Goal: Transaction & Acquisition: Register for event/course

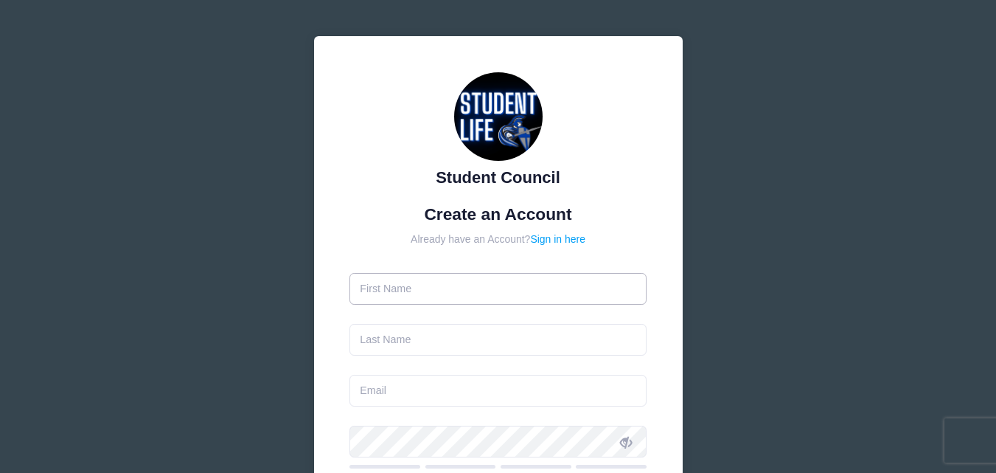
click at [404, 279] on input "text" at bounding box center [498, 289] width 297 height 32
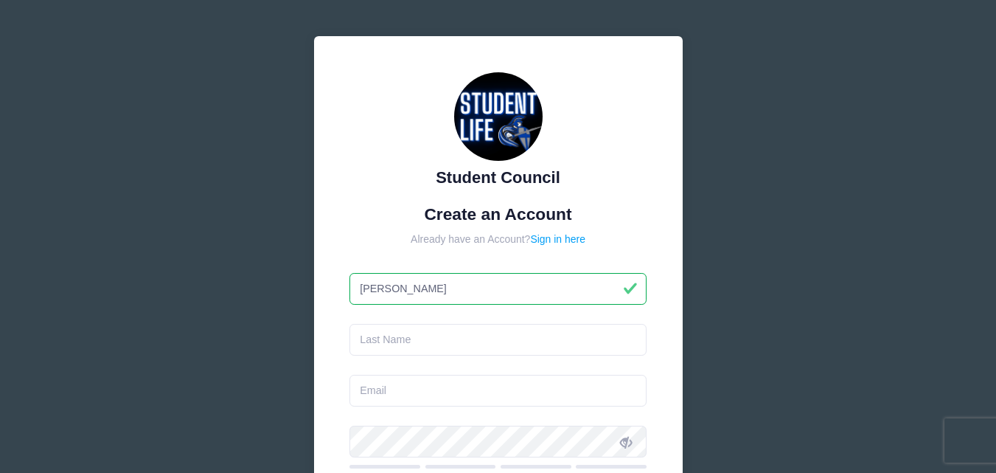
type input "[PERSON_NAME]"
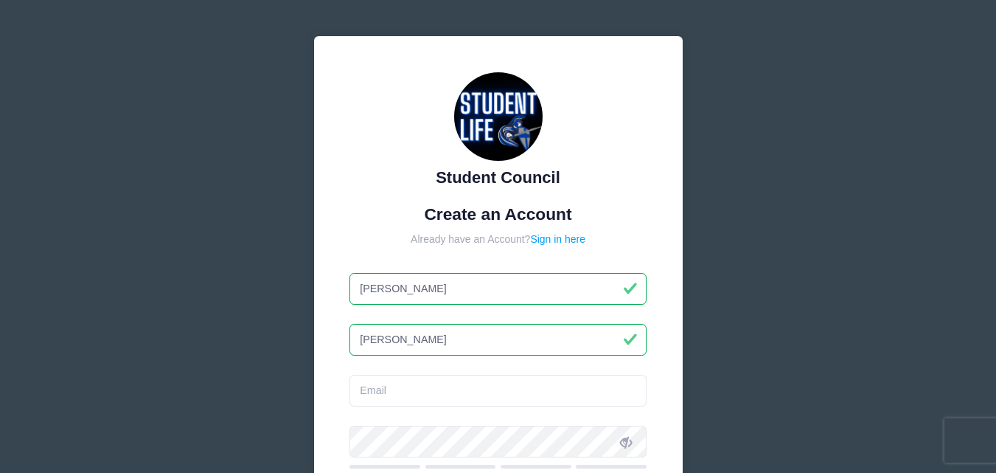
type input "[PERSON_NAME]"
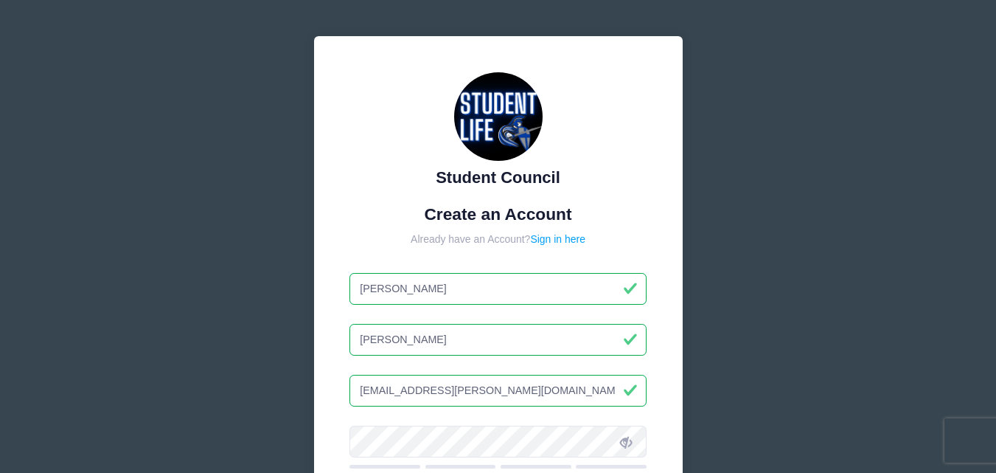
type input "[EMAIL_ADDRESS][PERSON_NAME][DOMAIN_NAME]"
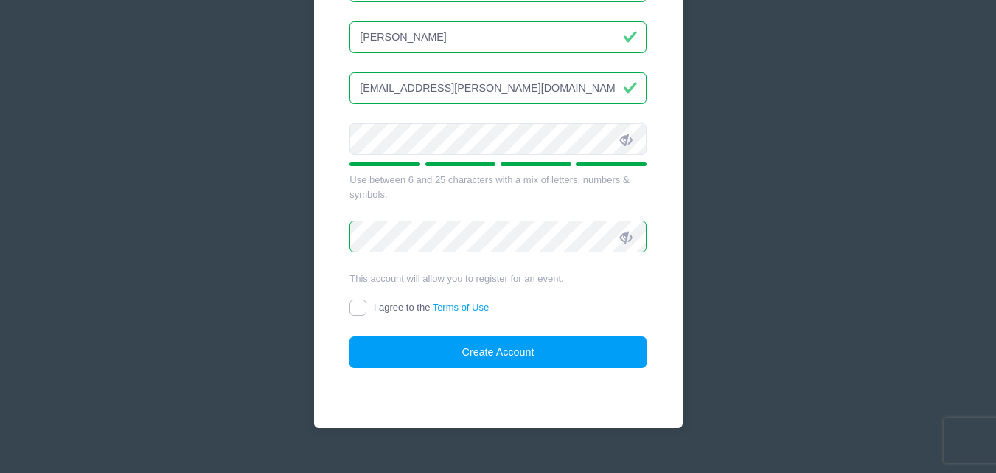
click at [364, 304] on input "I agree to the Terms of Use" at bounding box center [358, 307] width 17 height 17
checkbox input "true"
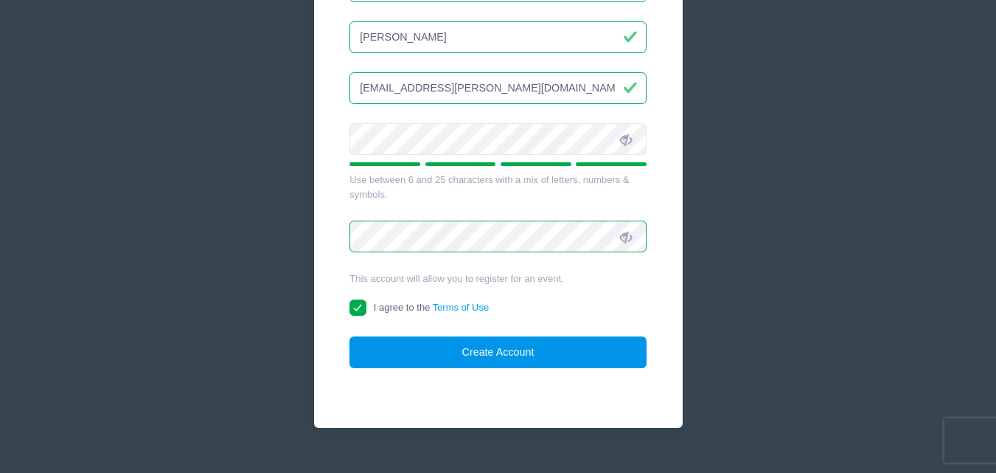
click at [467, 351] on button "Create Account" at bounding box center [498, 352] width 297 height 32
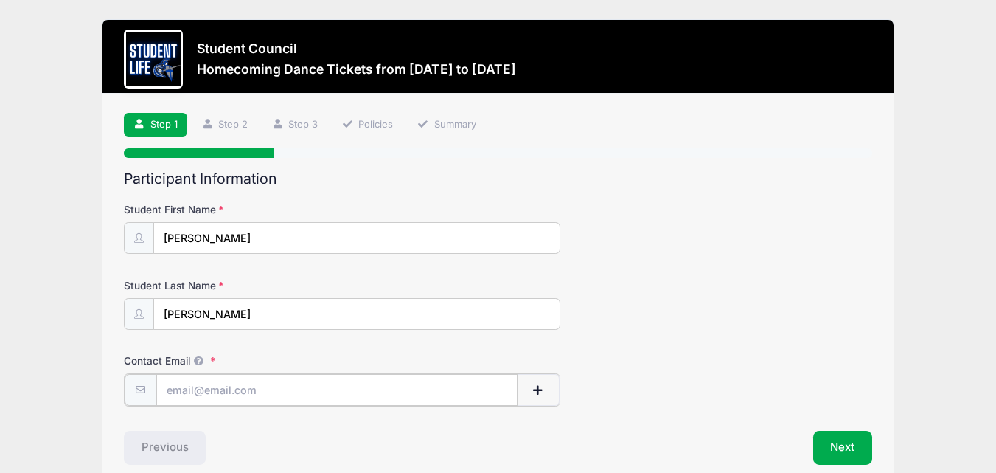
click at [232, 383] on input "Contact Email" at bounding box center [336, 390] width 361 height 32
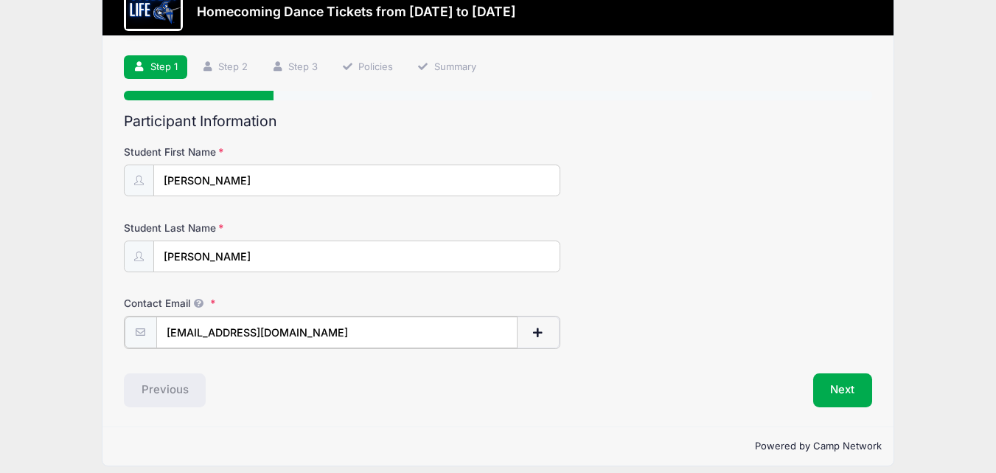
scroll to position [70, 0]
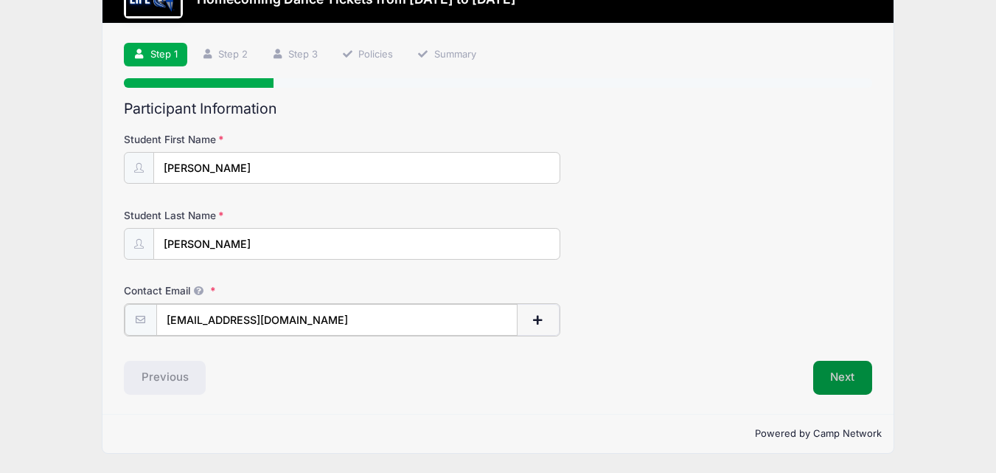
type input "[EMAIL_ADDRESS][DOMAIN_NAME]"
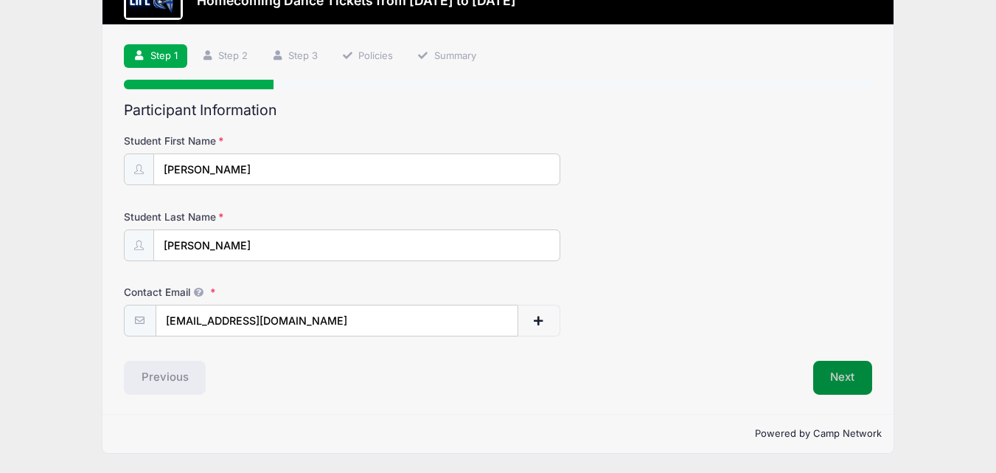
click at [836, 382] on button "Next" at bounding box center [843, 378] width 60 height 34
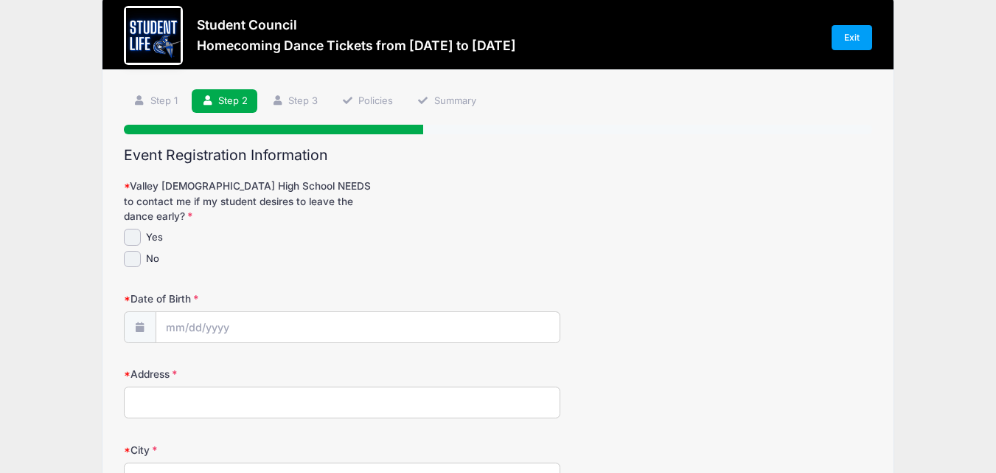
scroll to position [0, 0]
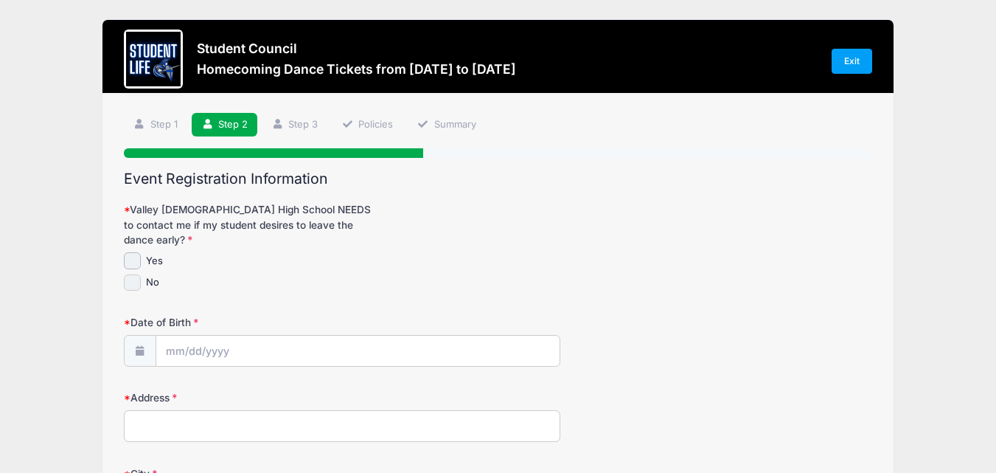
click at [136, 274] on input "No" at bounding box center [132, 282] width 17 height 17
checkbox input "true"
click at [238, 336] on input "Date of Birth" at bounding box center [357, 352] width 403 height 32
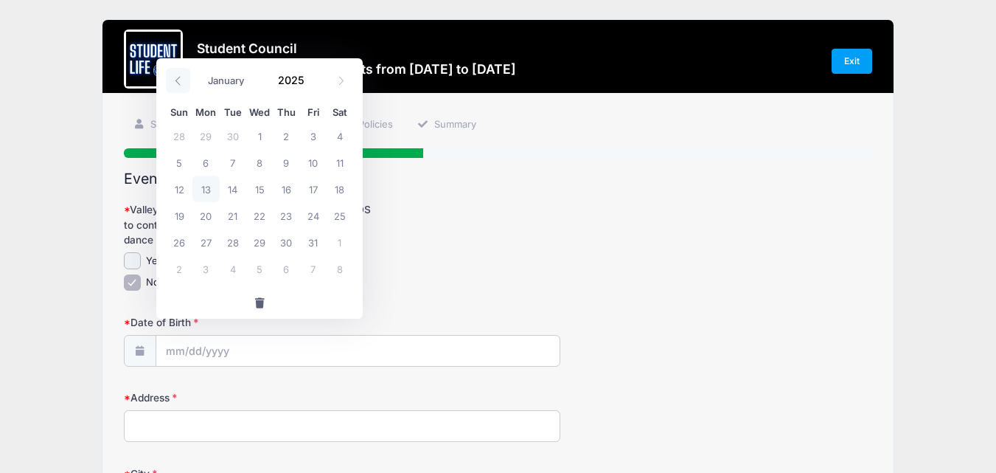
click at [179, 86] on span at bounding box center [178, 80] width 24 height 25
click at [180, 86] on span at bounding box center [178, 80] width 24 height 25
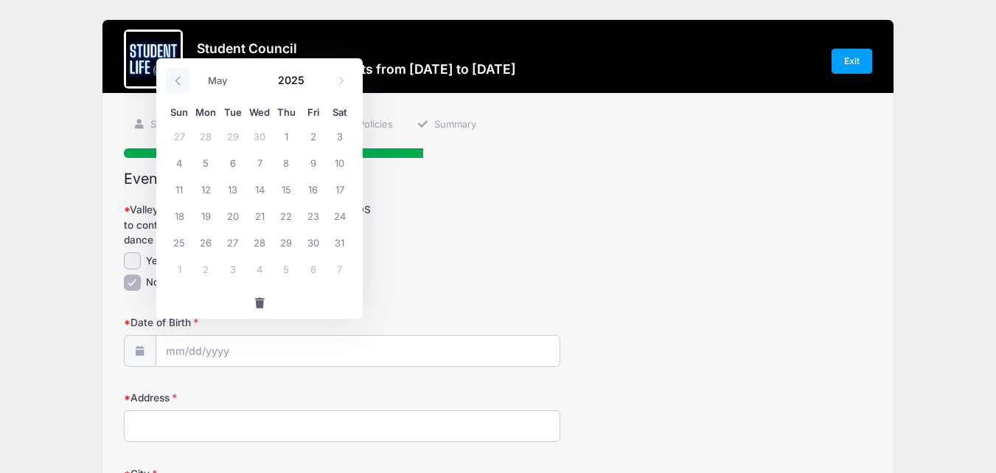
click at [180, 86] on span at bounding box center [178, 80] width 24 height 25
select select "3"
click at [288, 139] on span "3" at bounding box center [286, 135] width 27 height 27
type input "[DATE]"
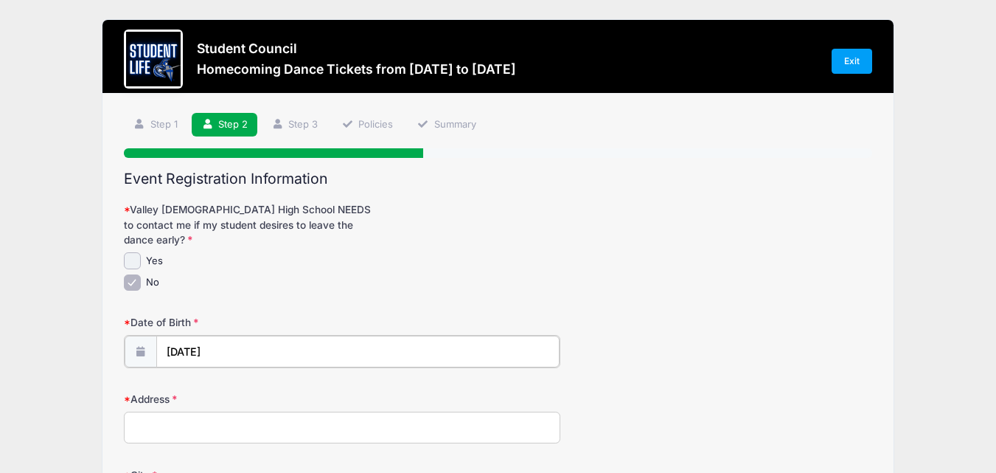
click at [246, 336] on input "[DATE]" at bounding box center [357, 352] width 403 height 32
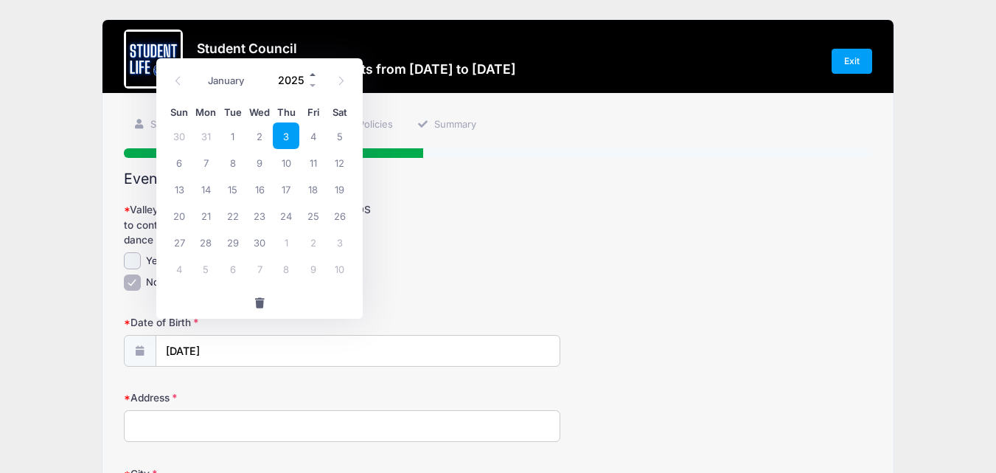
click at [311, 73] on span at bounding box center [313, 74] width 10 height 11
click at [312, 86] on span at bounding box center [313, 85] width 10 height 11
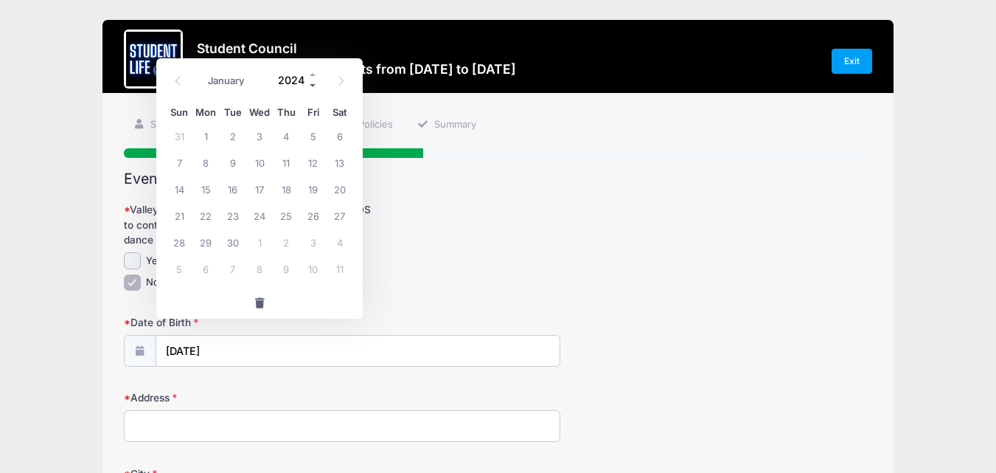
click at [312, 86] on span at bounding box center [313, 85] width 10 height 11
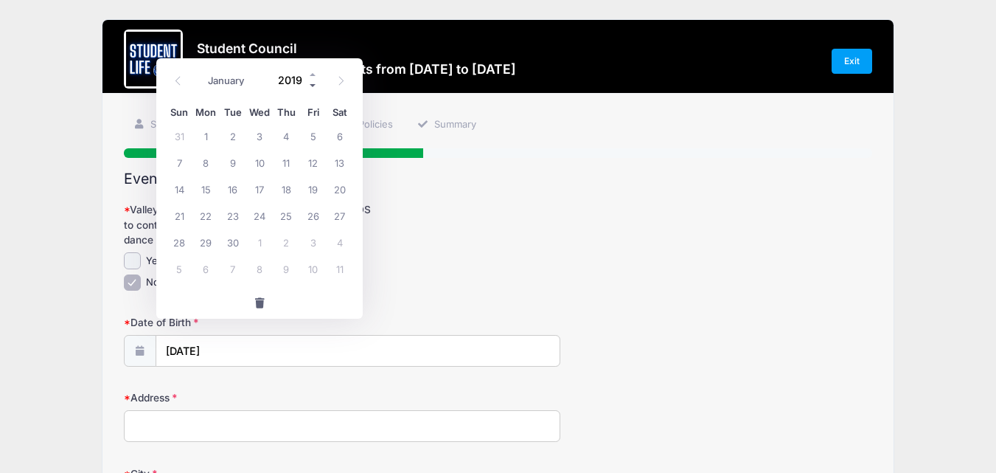
click at [312, 86] on span at bounding box center [313, 85] width 10 height 11
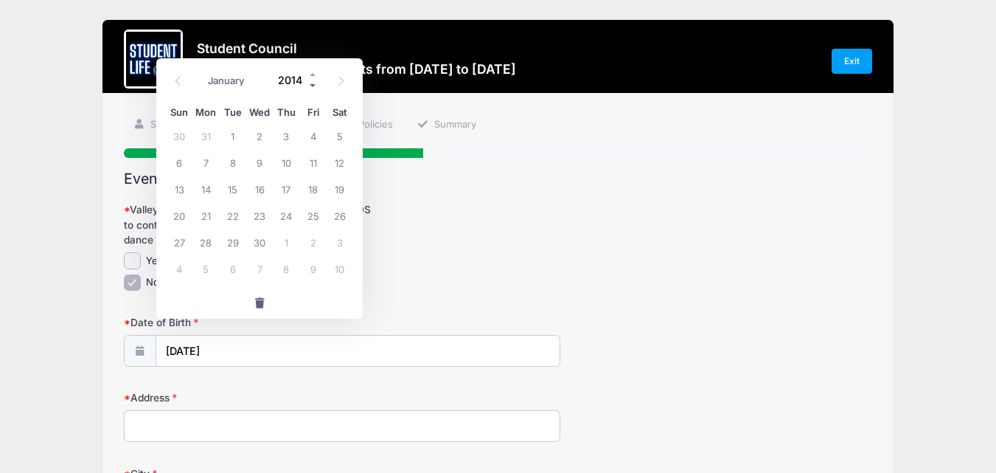
click at [312, 86] on span at bounding box center [313, 85] width 10 height 11
type input "2011"
click at [177, 162] on span "3" at bounding box center [179, 162] width 27 height 27
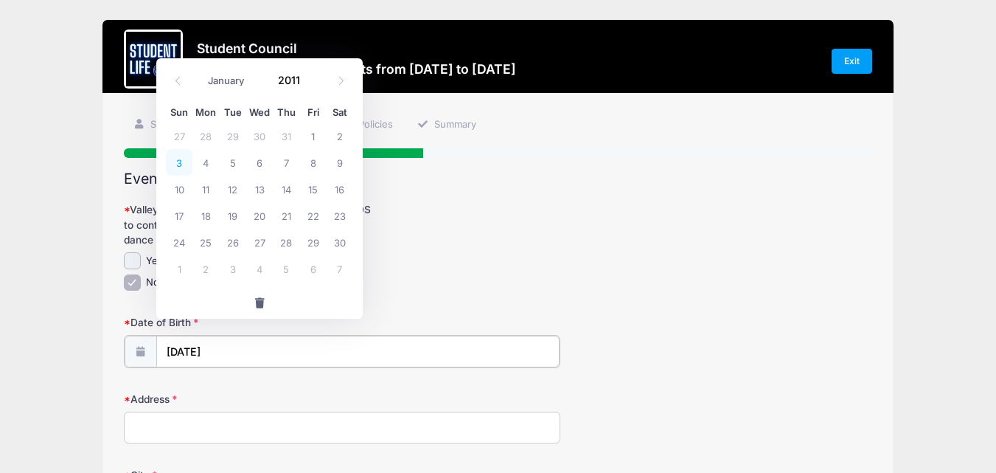
type input "[DATE]"
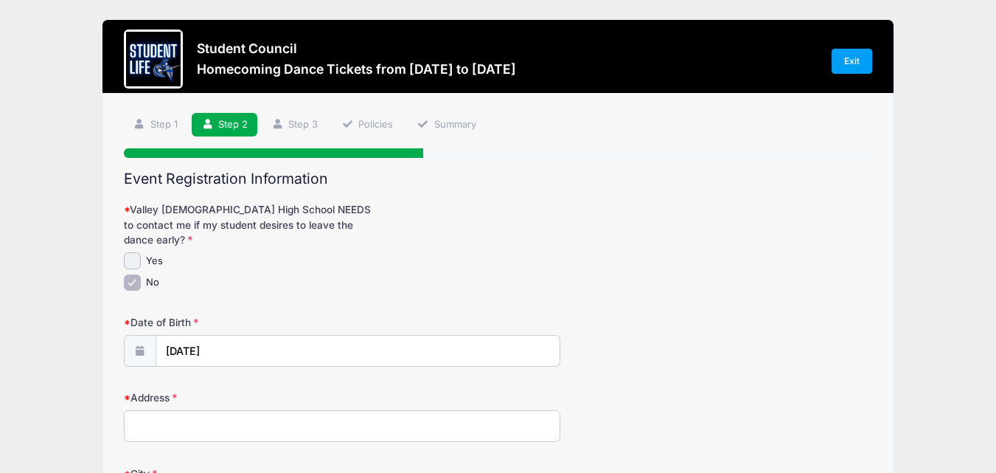
click at [229, 410] on input "Address" at bounding box center [342, 426] width 437 height 32
type input "[STREET_ADDRESS]"
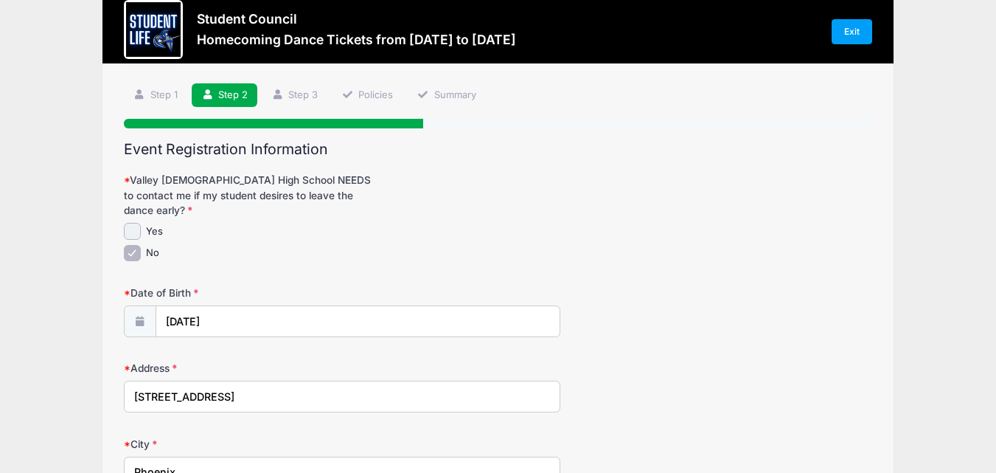
type input "Phoenix"
click at [263, 381] on input "[STREET_ADDRESS]" at bounding box center [342, 397] width 437 height 32
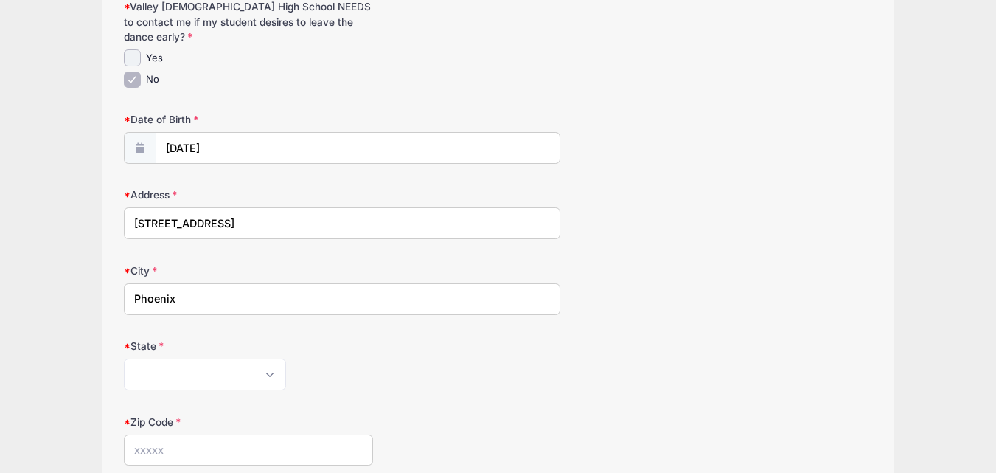
scroll to position [251, 0]
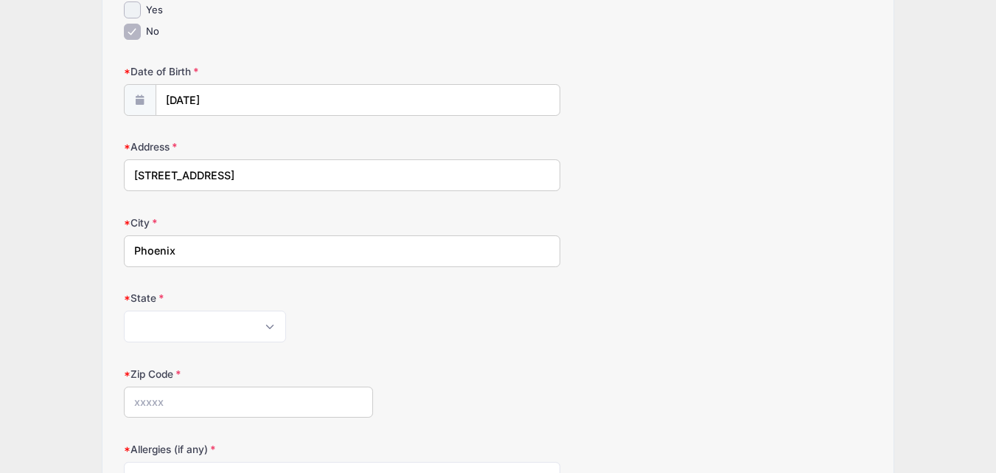
type input "[STREET_ADDRESS]"
click at [190, 310] on select "[US_STATE] [US_STATE] [US_STATE] [US_STATE] [US_STATE] Armed Forces Africa Arme…" at bounding box center [205, 326] width 162 height 32
select select "AZ"
click at [124, 310] on select "[US_STATE] [US_STATE] [US_STATE] [US_STATE] [US_STATE] Armed Forces Africa Arme…" at bounding box center [205, 326] width 162 height 32
click at [153, 393] on input "Zip Code" at bounding box center [248, 402] width 249 height 32
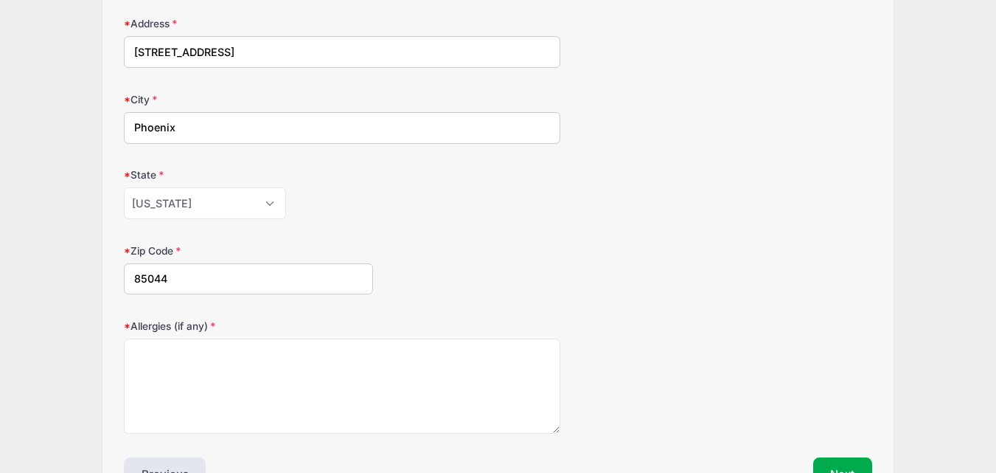
scroll to position [398, 0]
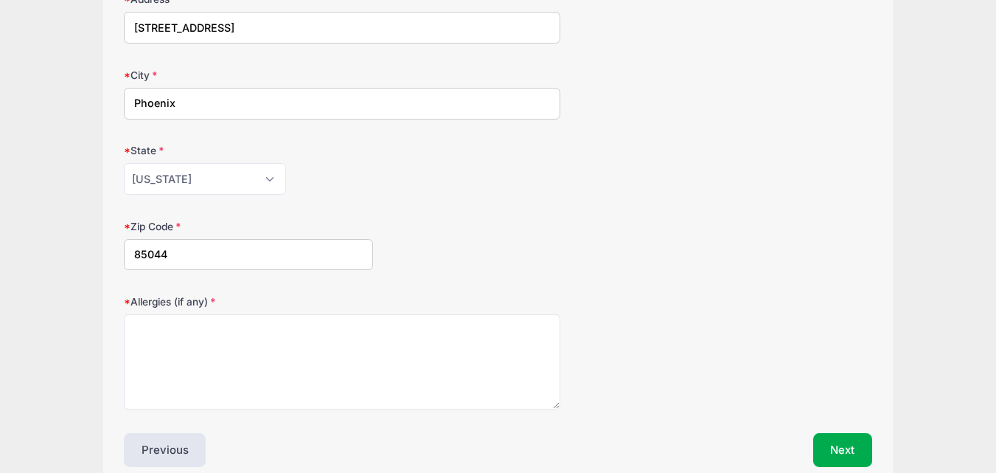
type input "85044"
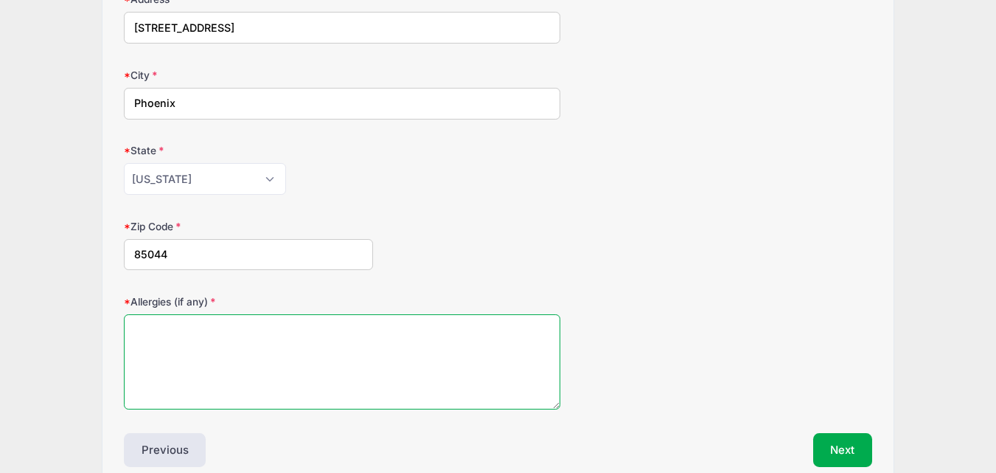
click at [195, 341] on textarea "Allergies (if any)" at bounding box center [342, 361] width 437 height 95
type textarea "N"
type textarea "None"
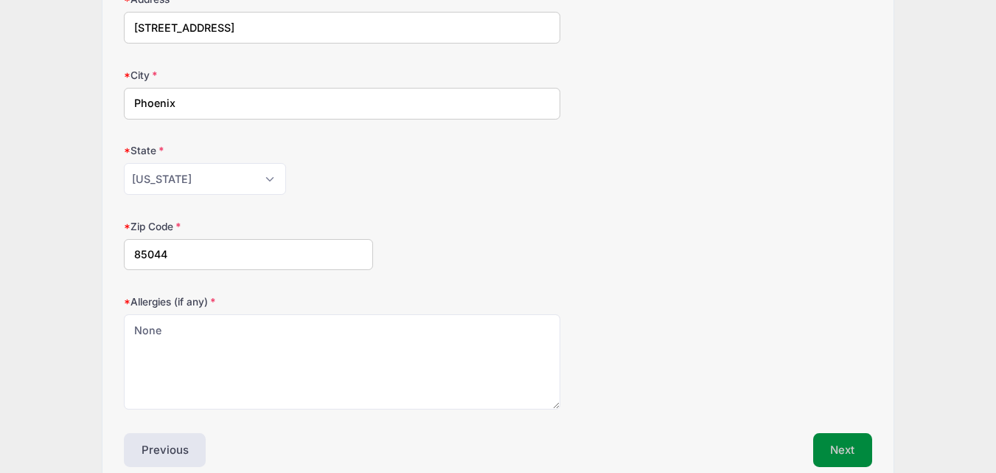
click at [838, 433] on button "Next" at bounding box center [843, 450] width 60 height 34
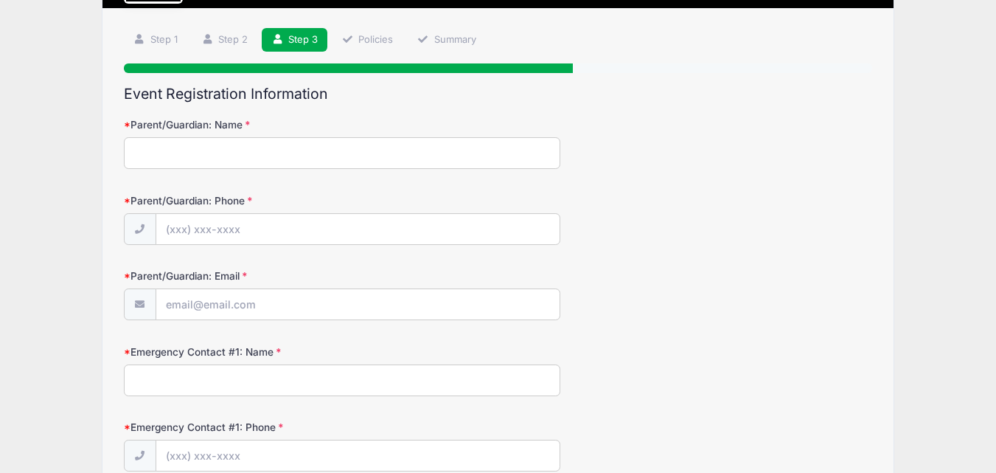
scroll to position [0, 0]
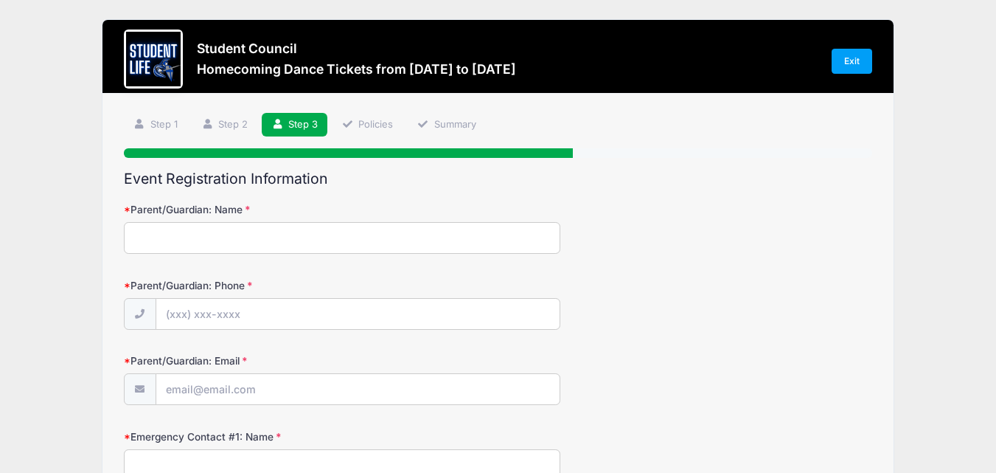
click at [212, 250] on input "Parent/Guardian: Name" at bounding box center [342, 238] width 437 height 32
type input "[PERSON_NAME]"
type input "[PHONE_NUMBER]"
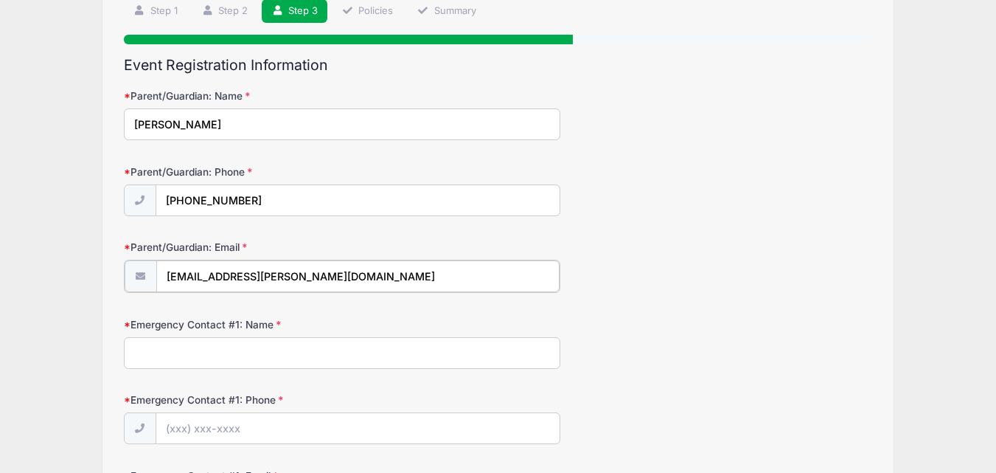
scroll to position [147, 0]
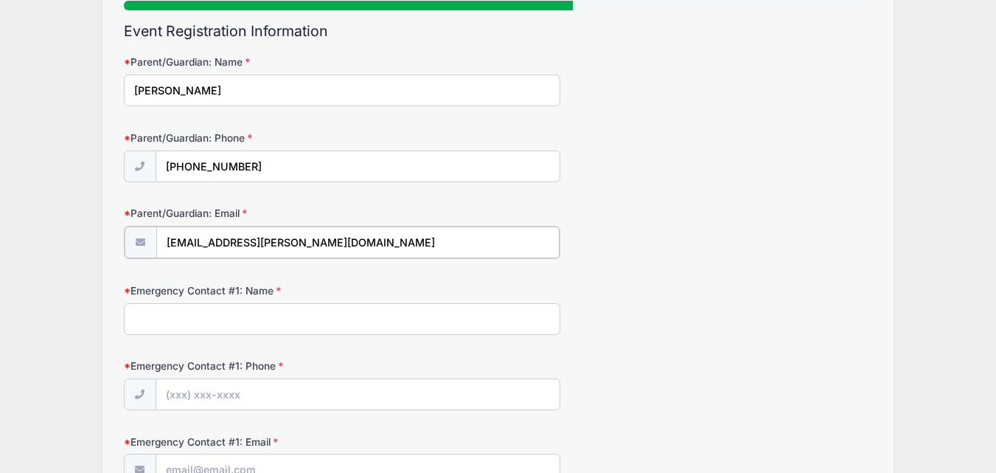
type input "[EMAIL_ADDRESS][PERSON_NAME][DOMAIN_NAME]"
click at [254, 322] on input "Emergency Contact #1: Name" at bounding box center [342, 318] width 437 height 32
type input "[PERSON_NAME]"
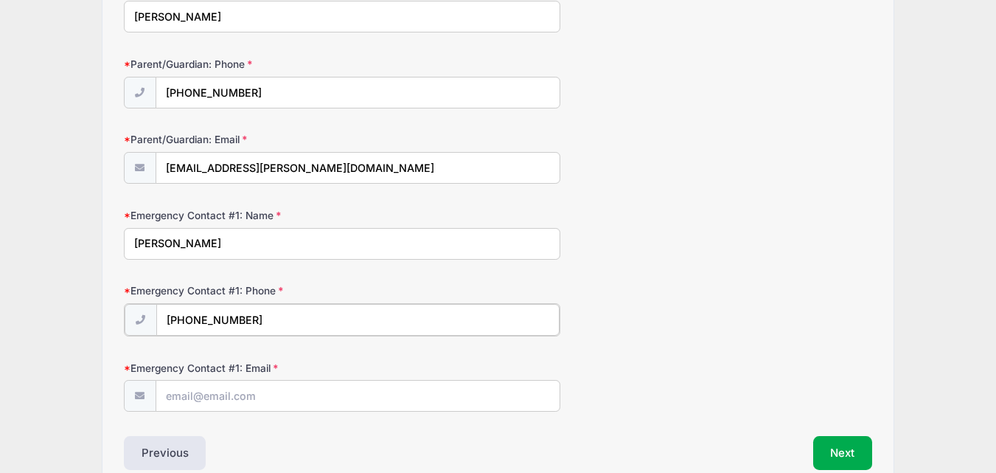
scroll to position [295, 0]
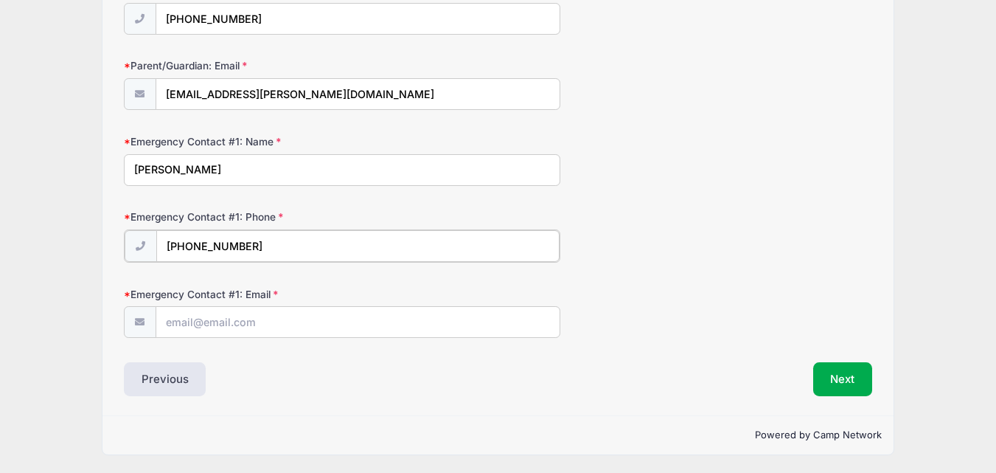
type input "[PHONE_NUMBER]"
click at [313, 323] on input "Emergency Contact #1: Email" at bounding box center [357, 321] width 403 height 32
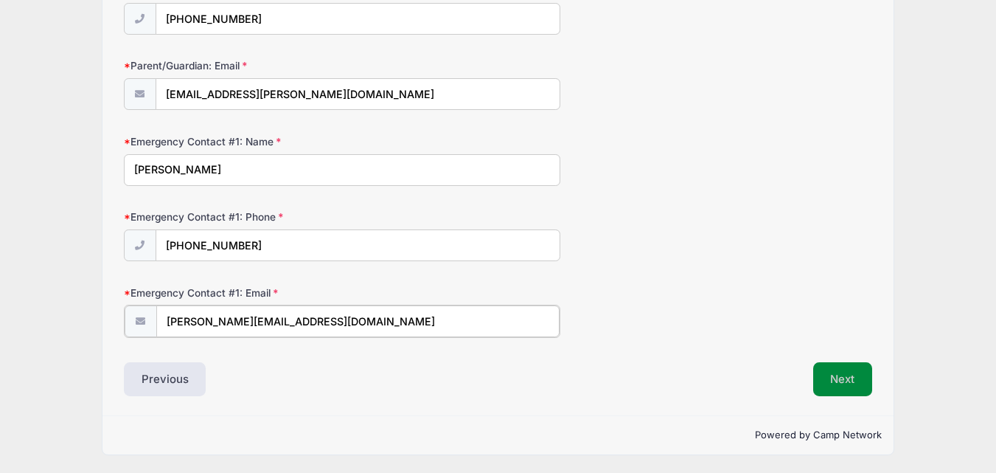
type input "[PERSON_NAME][EMAIL_ADDRESS][DOMAIN_NAME]"
click at [842, 378] on button "Next" at bounding box center [843, 378] width 60 height 34
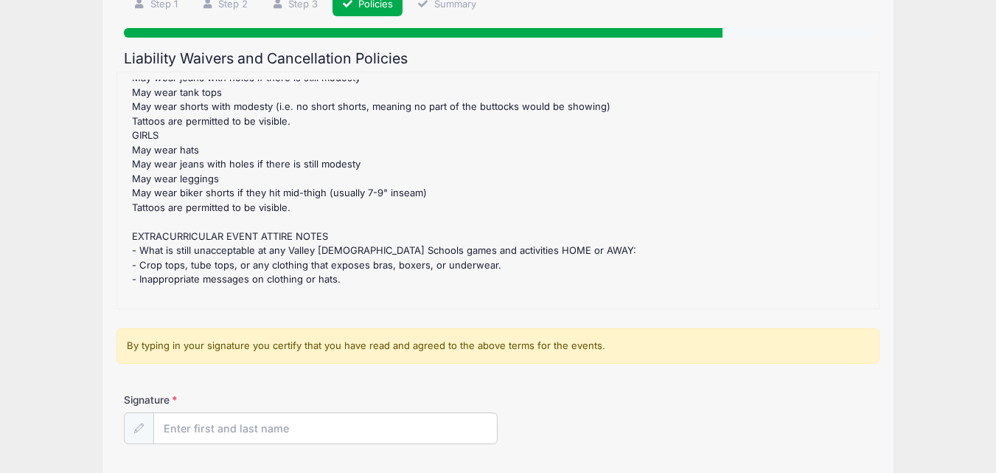
scroll to position [147, 0]
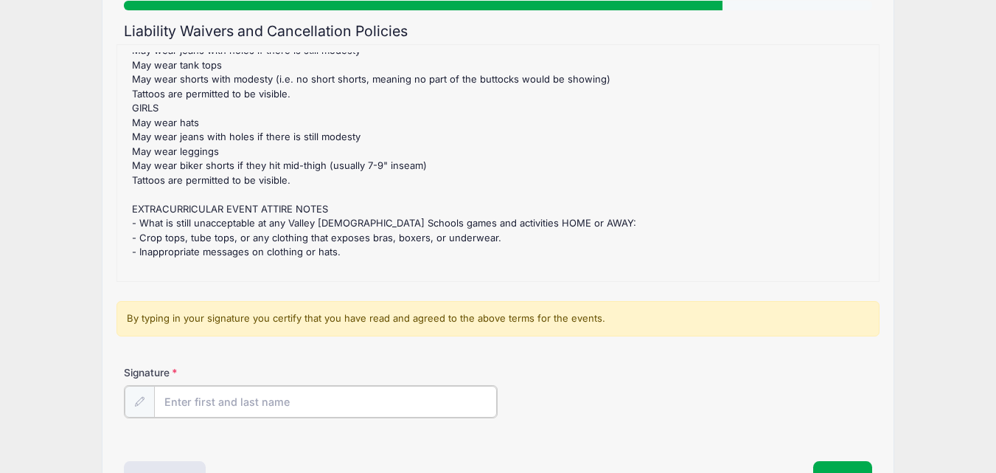
click at [250, 399] on input "Signature" at bounding box center [326, 402] width 344 height 32
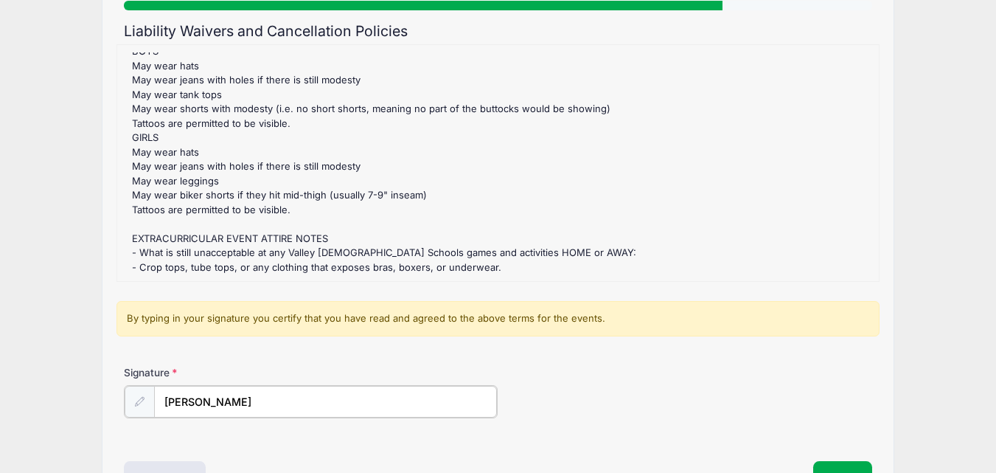
scroll to position [1476, 0]
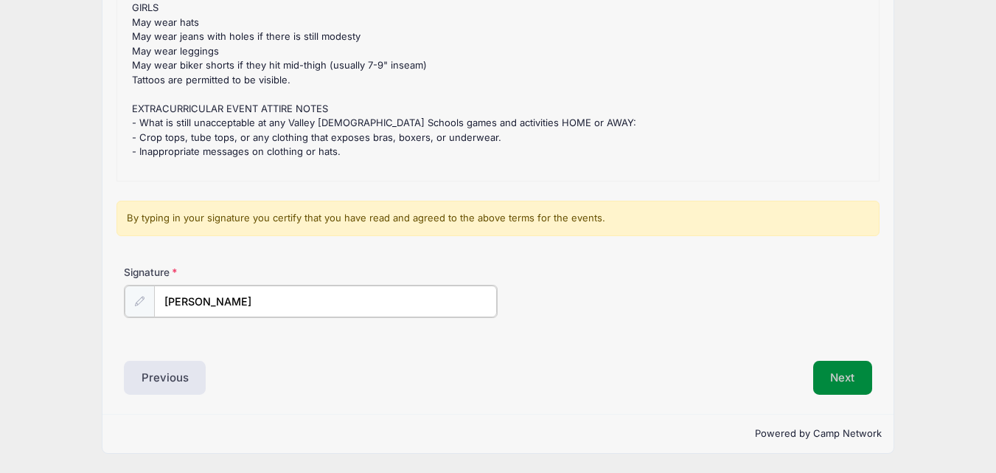
type input "[PERSON_NAME]"
click at [844, 381] on button "Next" at bounding box center [843, 378] width 60 height 34
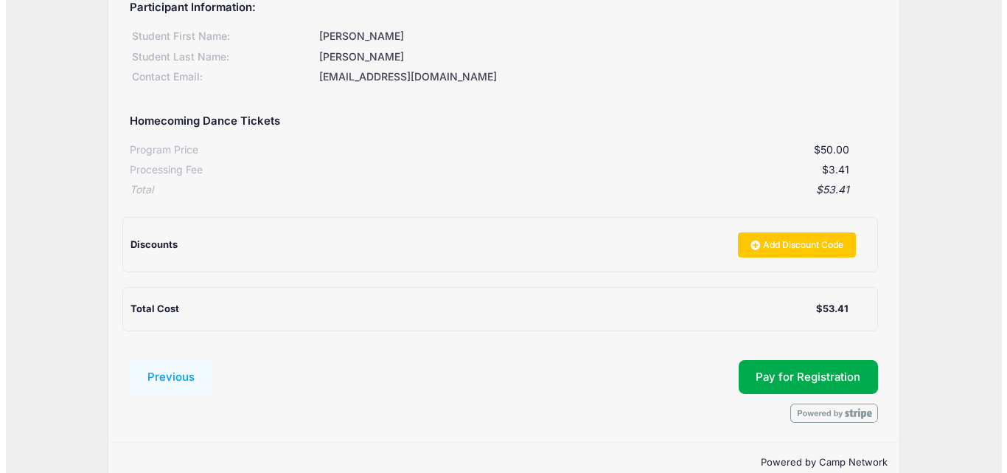
scroll to position [221, 0]
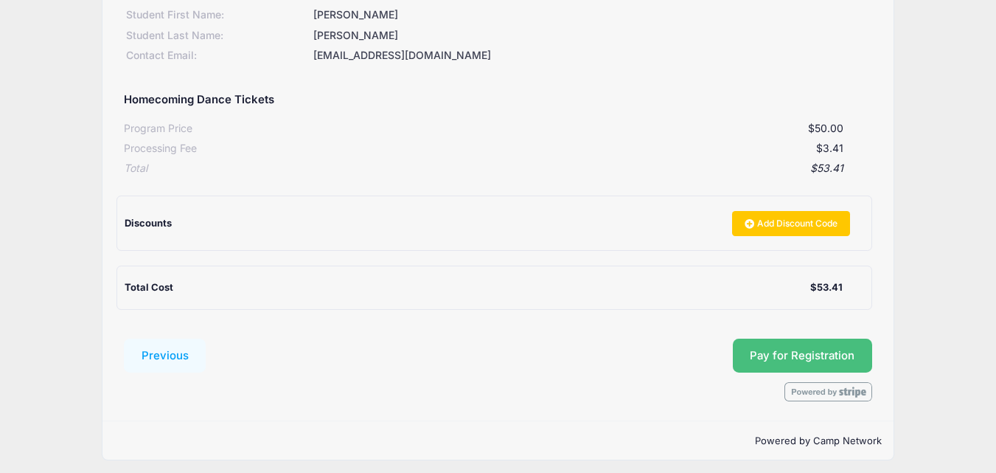
click at [830, 358] on button "Pay for Registration" at bounding box center [803, 355] width 140 height 34
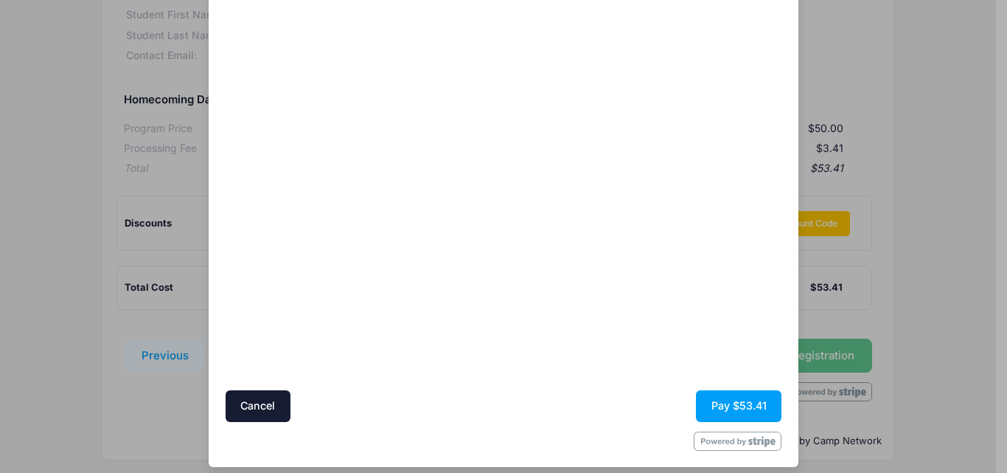
scroll to position [122, 0]
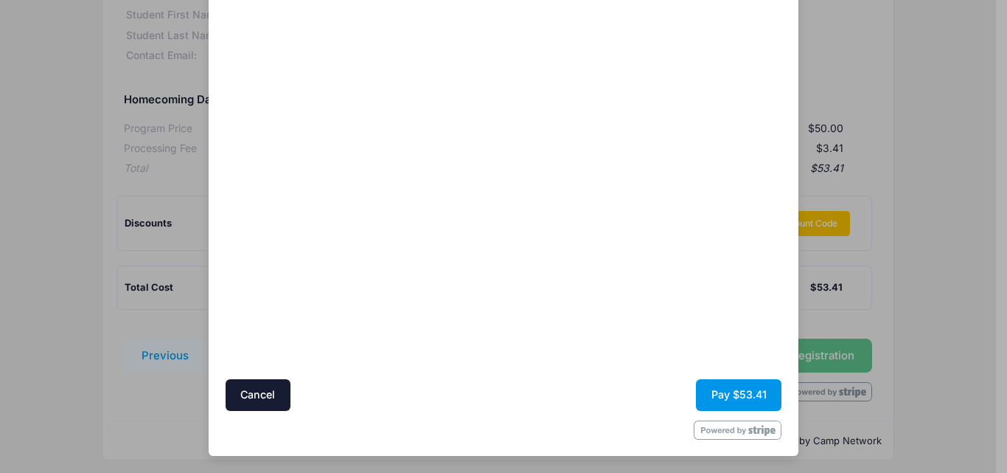
click at [714, 386] on button "Pay $53.41" at bounding box center [739, 395] width 86 height 32
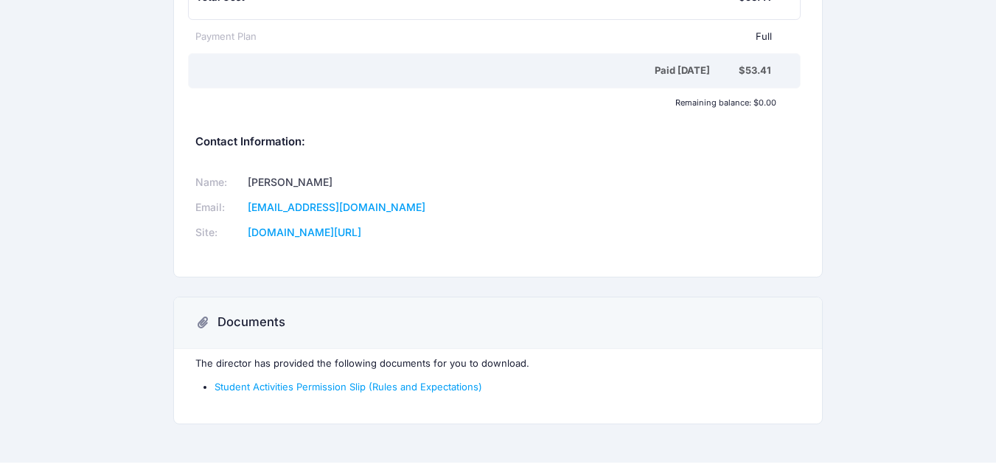
scroll to position [346, 0]
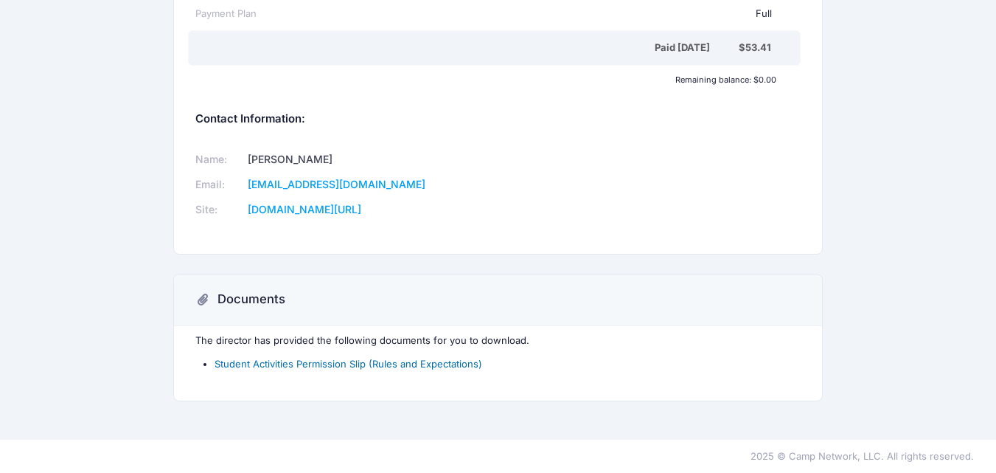
click at [467, 369] on link "Student Activities Permission Slip (Rules and Expectations)" at bounding box center [349, 364] width 268 height 12
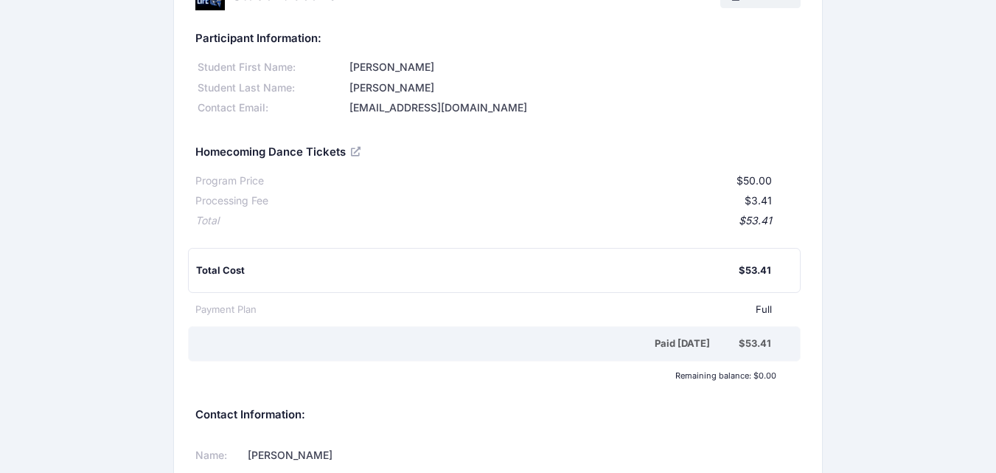
scroll to position [0, 0]
